Goal: Task Accomplishment & Management: Manage account settings

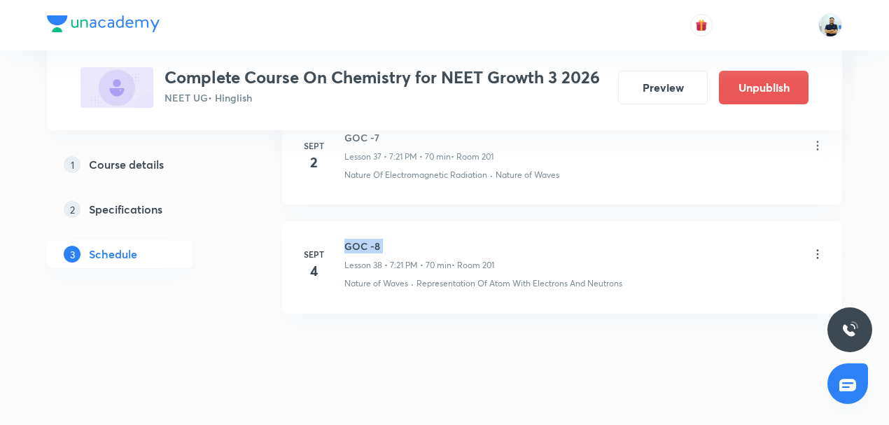
click at [358, 239] on h6 "GOC -8" at bounding box center [419, 246] width 150 height 15
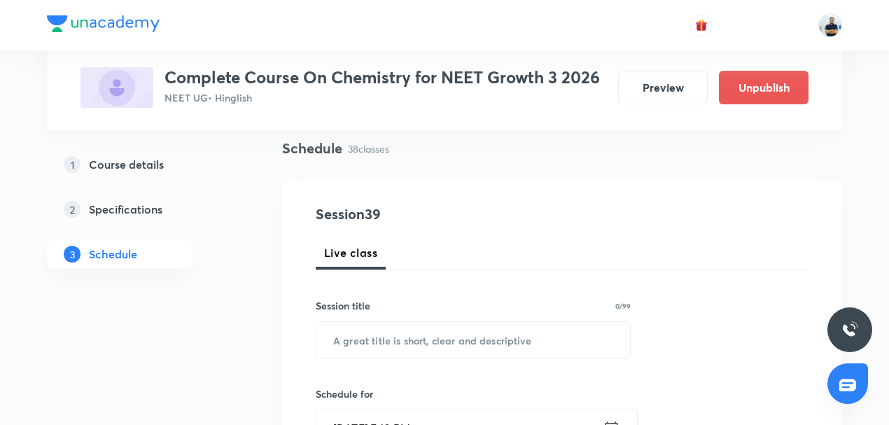
scroll to position [109, 0]
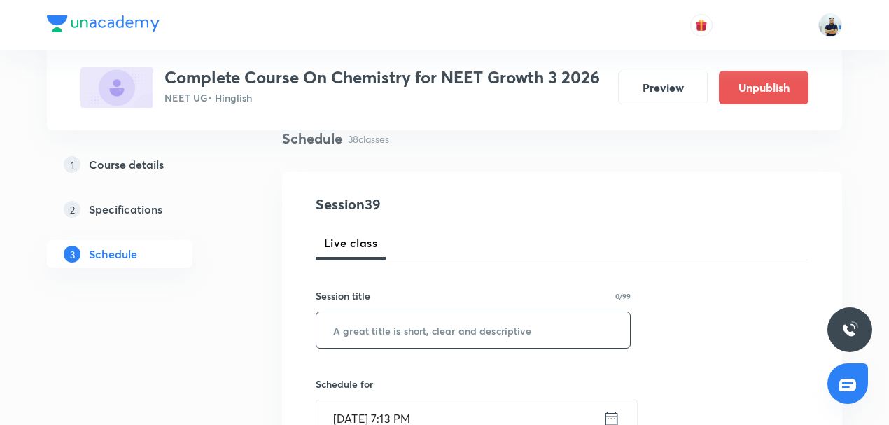
click at [413, 342] on input "text" at bounding box center [473, 330] width 314 height 36
paste input "GOC -8"
type input "GOC -8"
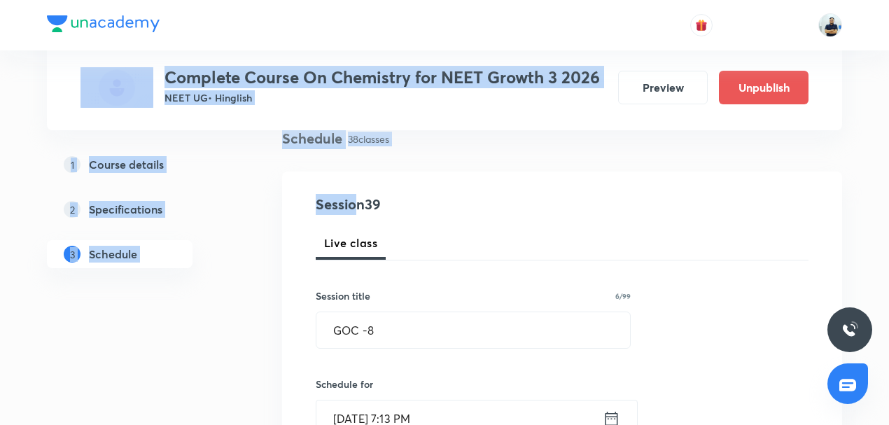
scroll to position [0, 0]
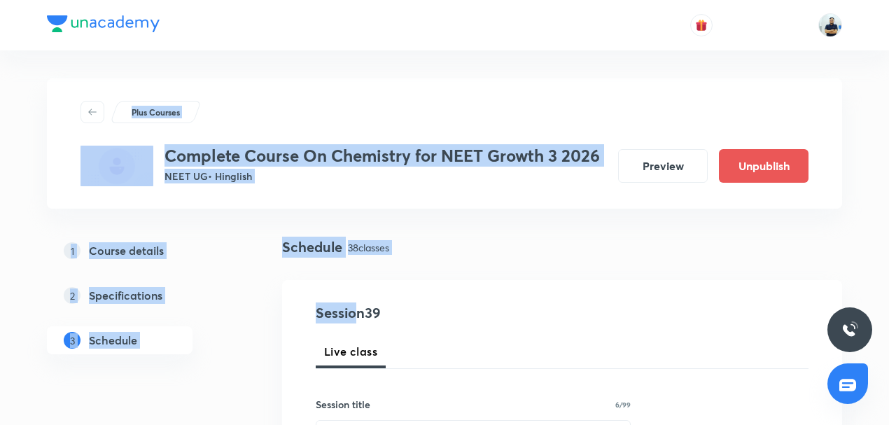
drag, startPoint x: 358, startPoint y: 193, endPoint x: 175, endPoint y: -57, distance: 309.6
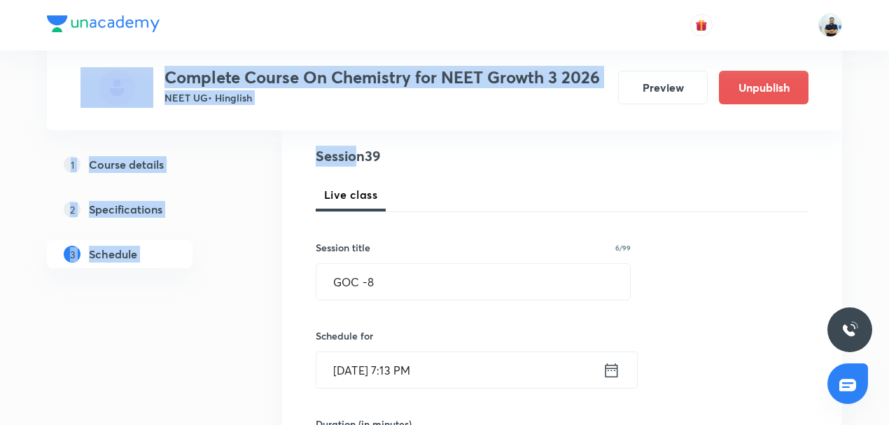
scroll to position [228, 0]
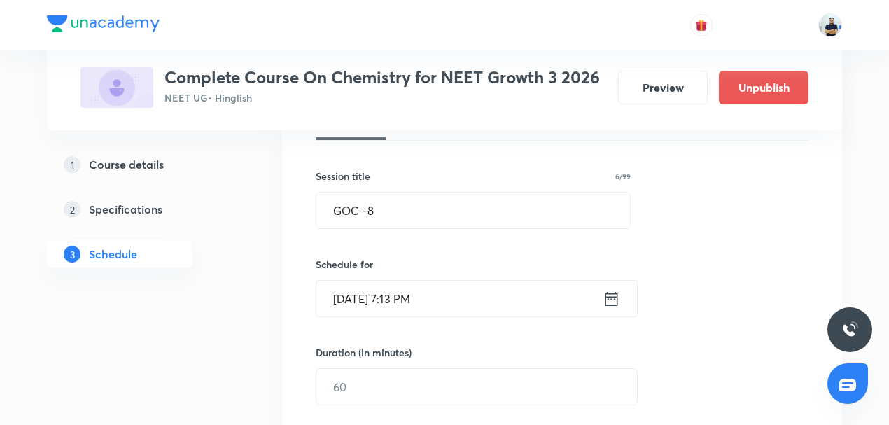
click at [388, 287] on input "[DATE] 7:13 PM" at bounding box center [459, 299] width 286 height 36
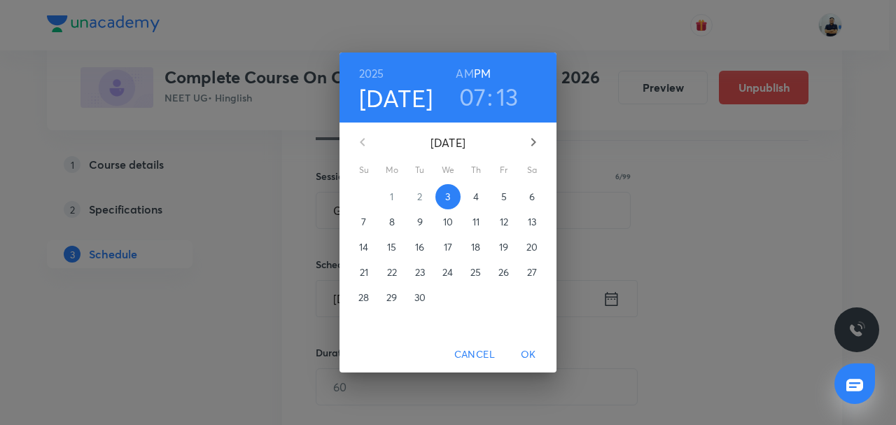
click at [503, 95] on h3 "13" at bounding box center [507, 96] width 22 height 29
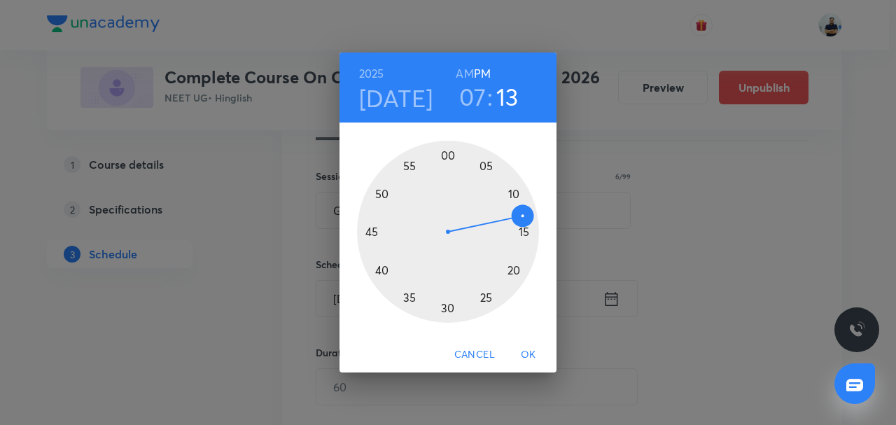
click at [513, 273] on div at bounding box center [448, 232] width 182 height 182
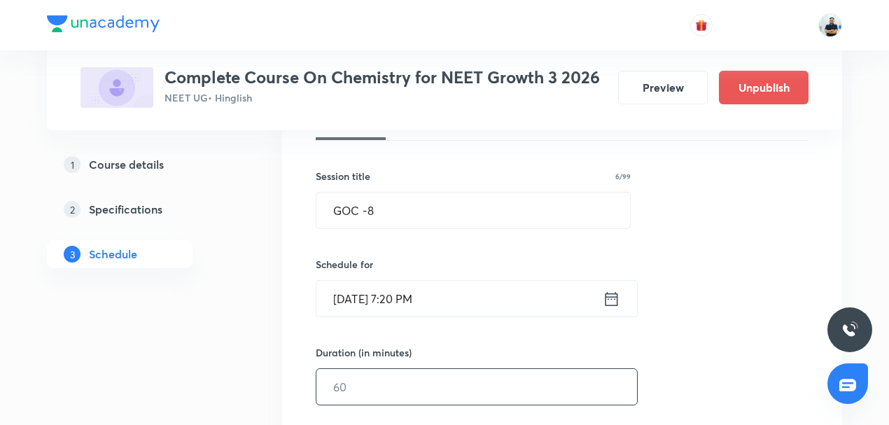
click at [356, 389] on input "text" at bounding box center [476, 387] width 321 height 36
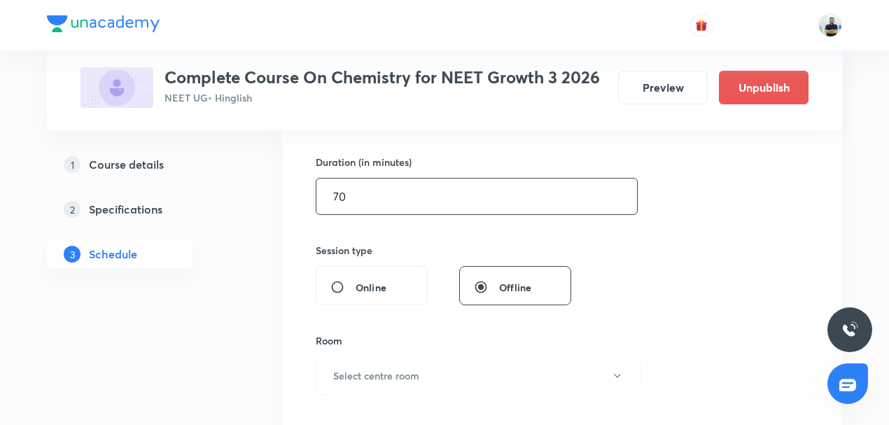
scroll to position [424, 0]
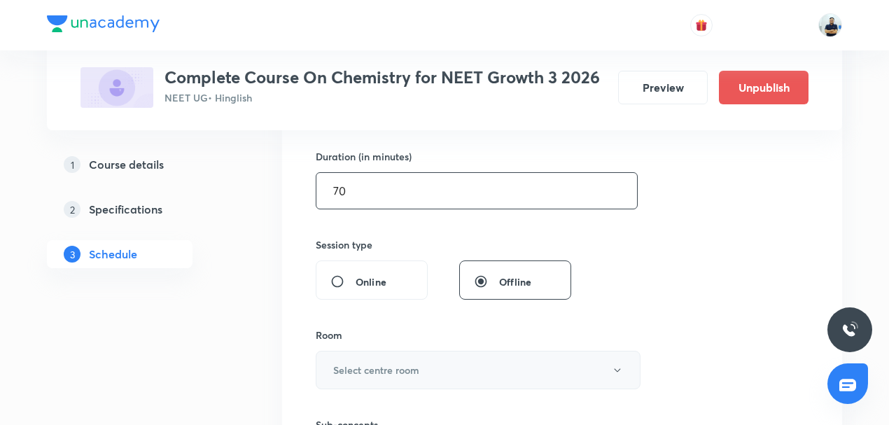
type input "70"
click at [378, 365] on h6 "Select centre room" at bounding box center [376, 370] width 86 height 15
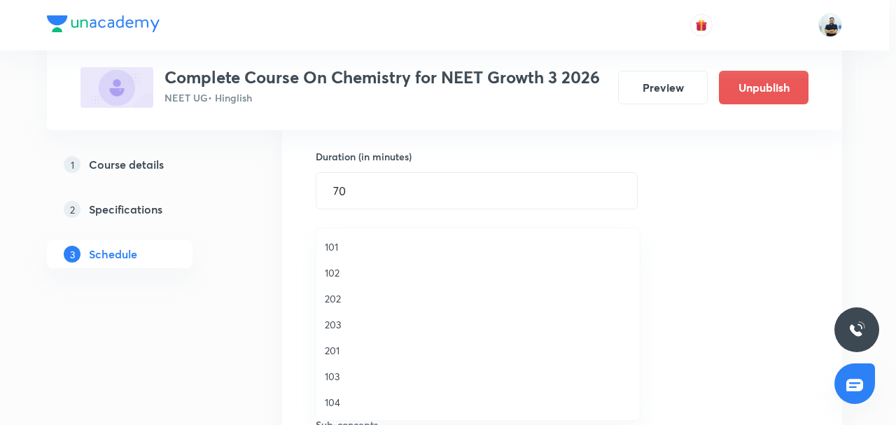
click at [348, 348] on span "201" at bounding box center [478, 350] width 307 height 15
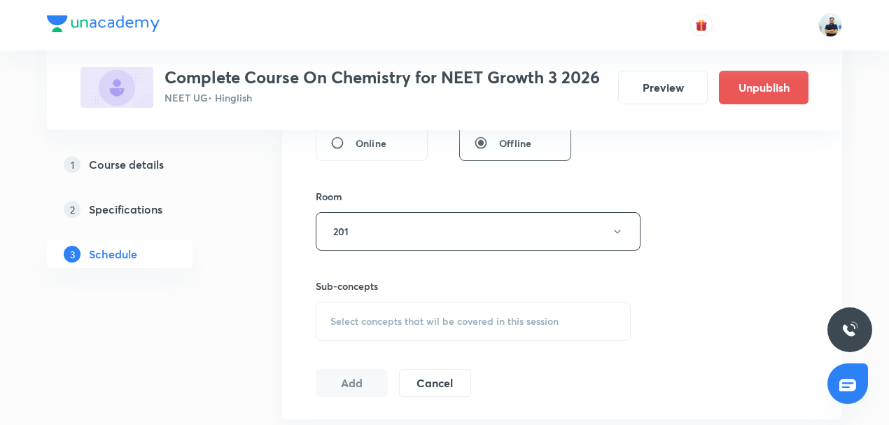
scroll to position [577, 0]
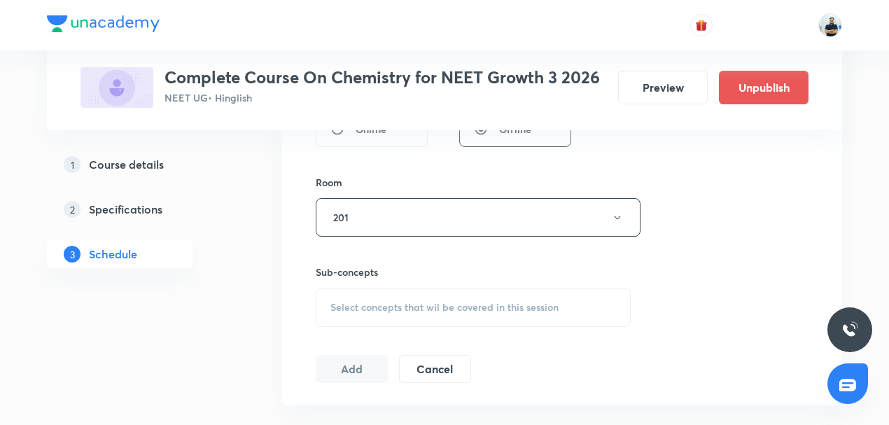
click at [404, 303] on span "Select concepts that wil be covered in this session" at bounding box center [444, 307] width 228 height 11
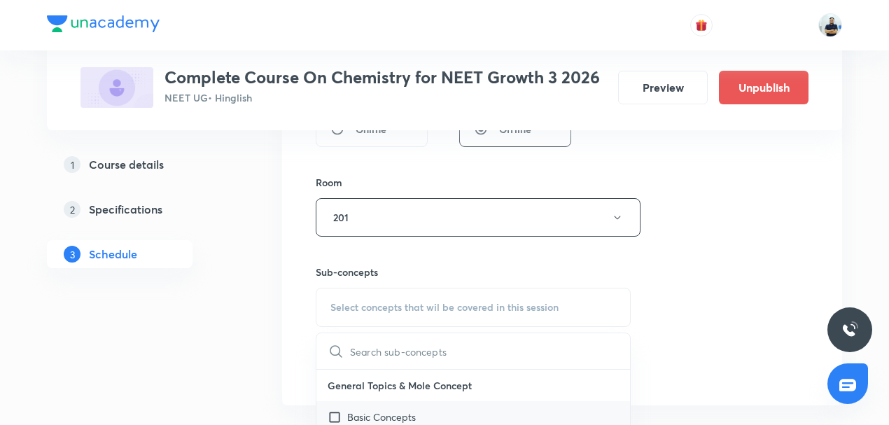
scroll to position [163, 0]
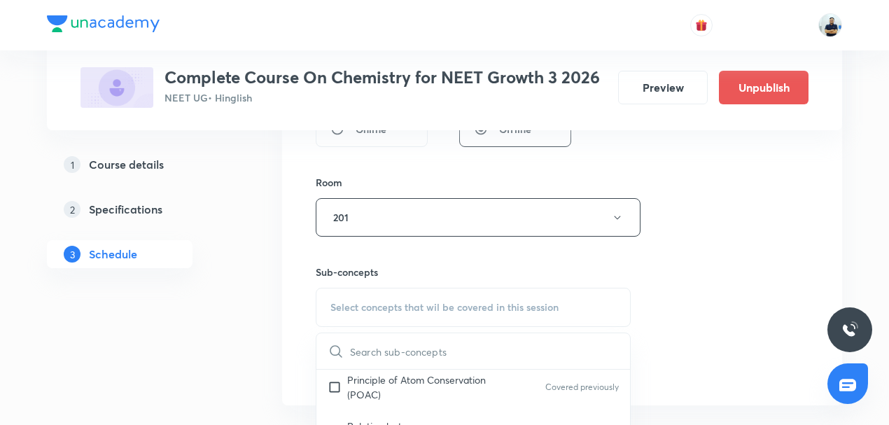
click at [407, 405] on div "Principle of Atom Conservation (POAC) Covered previously" at bounding box center [473, 387] width 314 height 46
checkbox input "true"
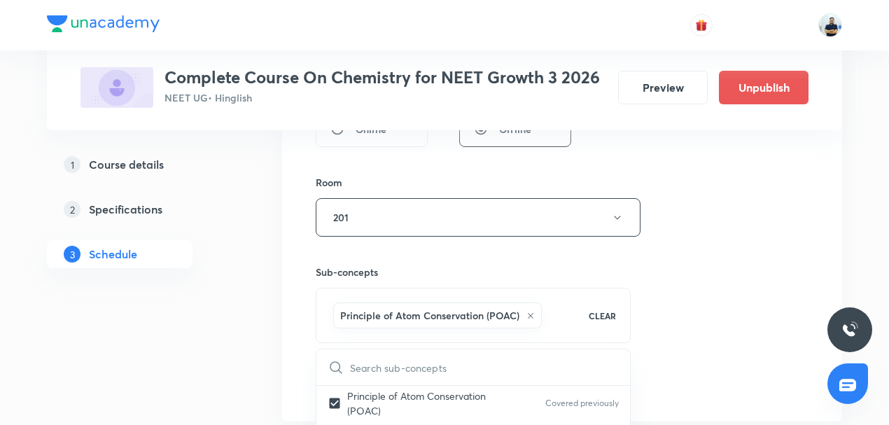
click at [714, 298] on div "Session 39 Live class Session title 6/99 GOC -8 ​ Schedule for [DATE] 7:20 PM ​…" at bounding box center [562, 63] width 493 height 674
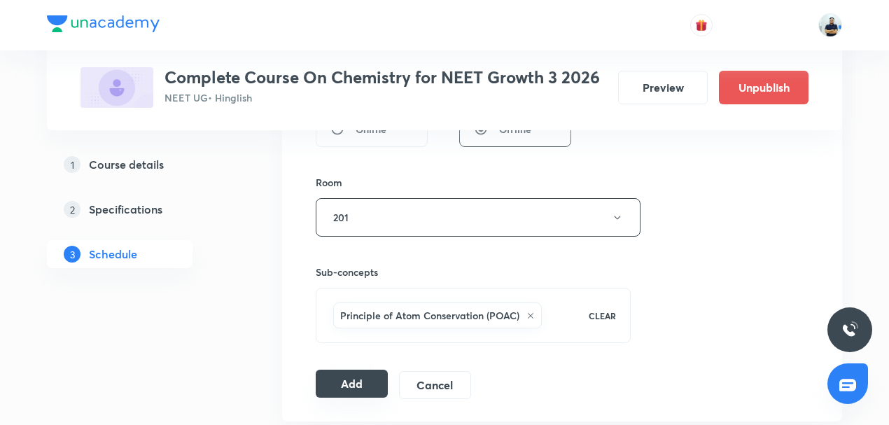
click at [361, 380] on button "Add" at bounding box center [352, 384] width 72 height 28
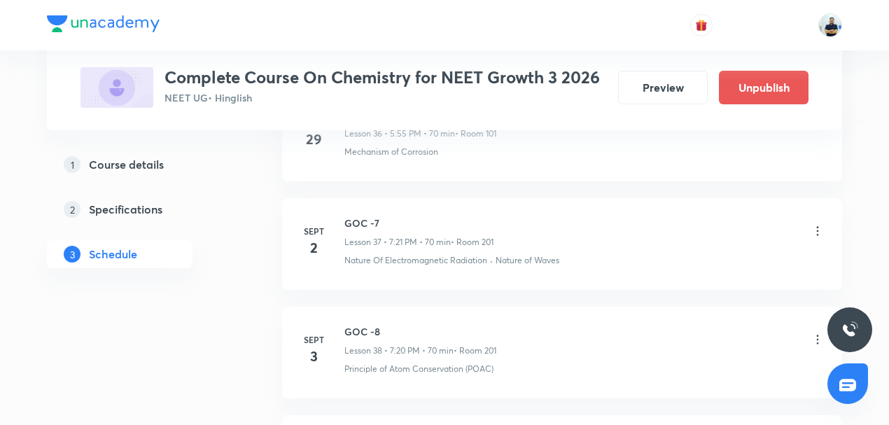
scroll to position [4272, 0]
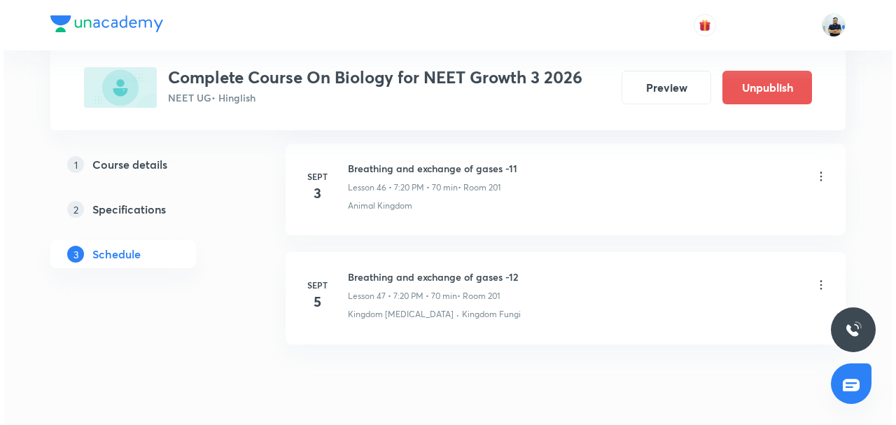
scroll to position [5659, 0]
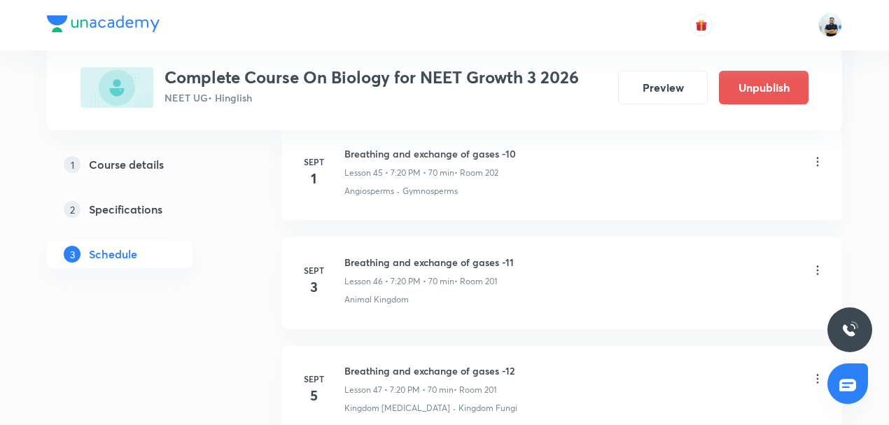
click at [816, 263] on icon at bounding box center [818, 270] width 14 height 14
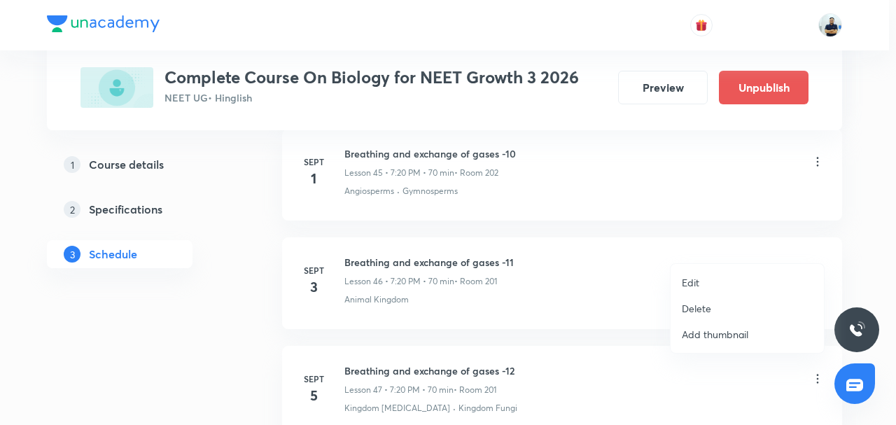
click at [722, 306] on li "Delete" at bounding box center [747, 308] width 153 height 26
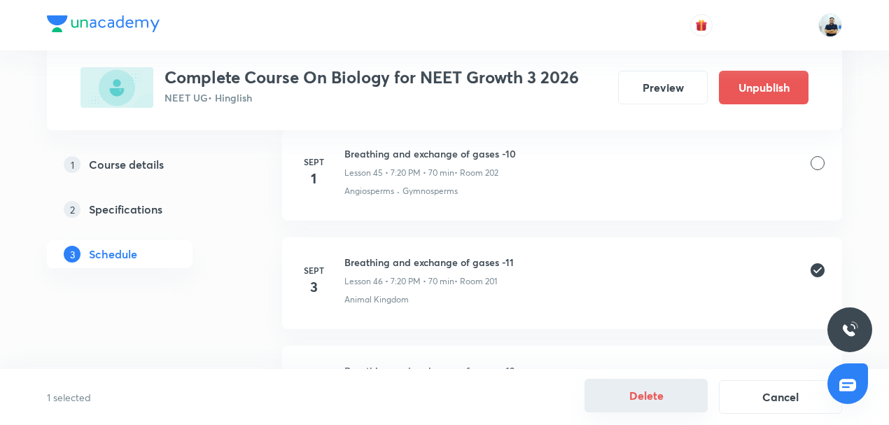
click at [640, 396] on button "Delete" at bounding box center [646, 396] width 123 height 34
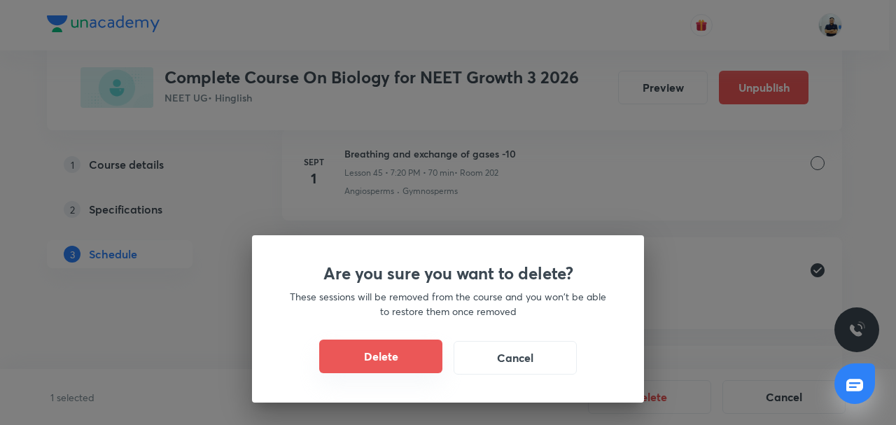
click at [407, 356] on button "Delete" at bounding box center [380, 357] width 123 height 34
